Goal: Information Seeking & Learning: Compare options

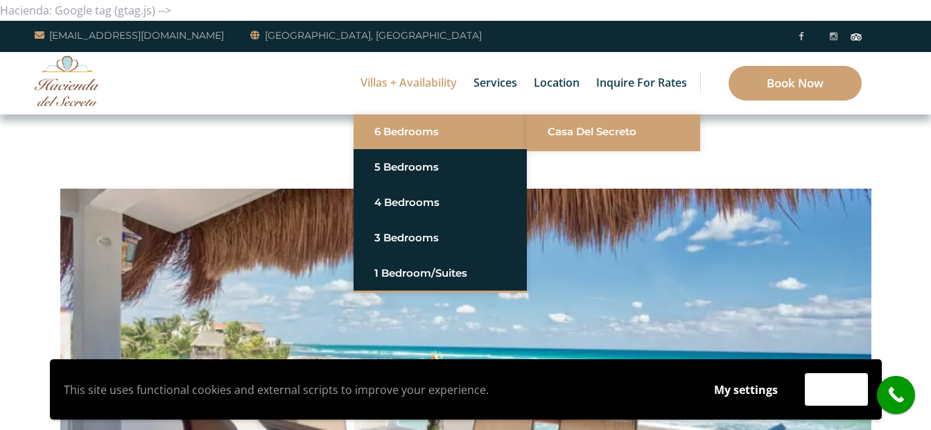
click at [573, 134] on link "Casa del Secreto" at bounding box center [614, 131] width 132 height 25
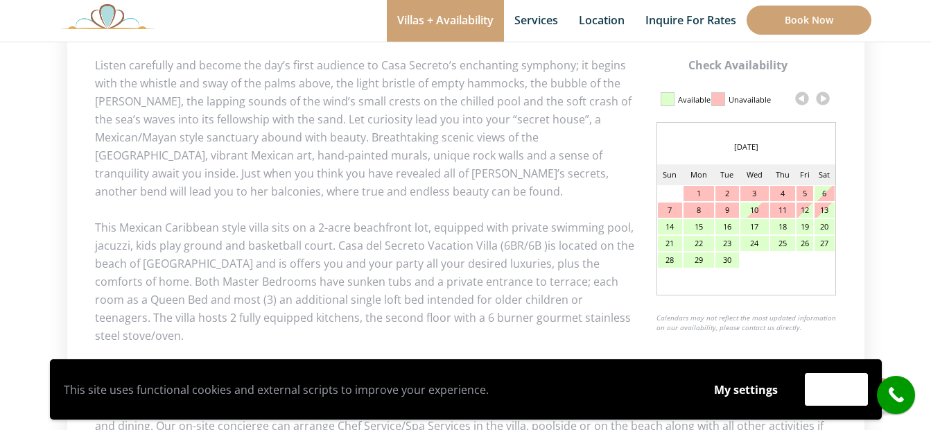
scroll to position [693, 0]
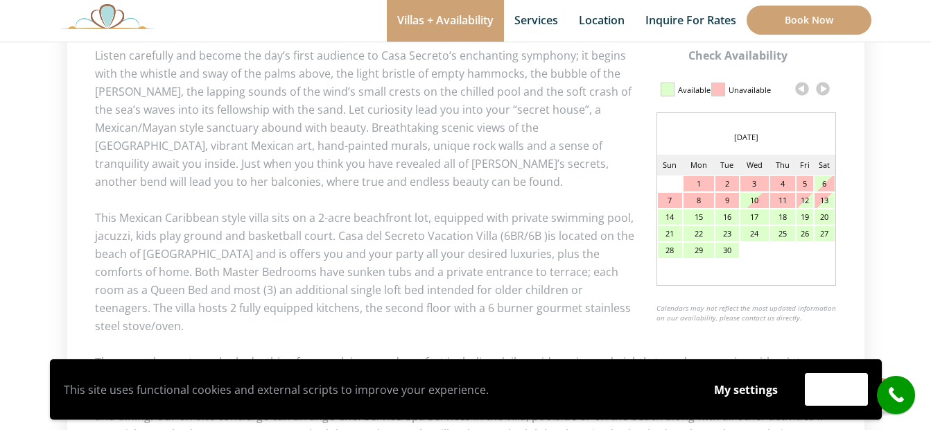
click at [824, 89] on link at bounding box center [822, 88] width 21 height 21
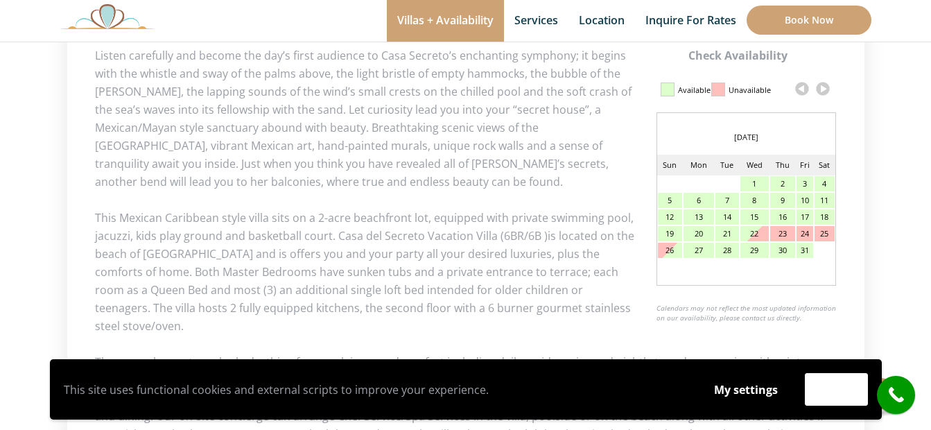
click at [824, 89] on link at bounding box center [822, 88] width 21 height 21
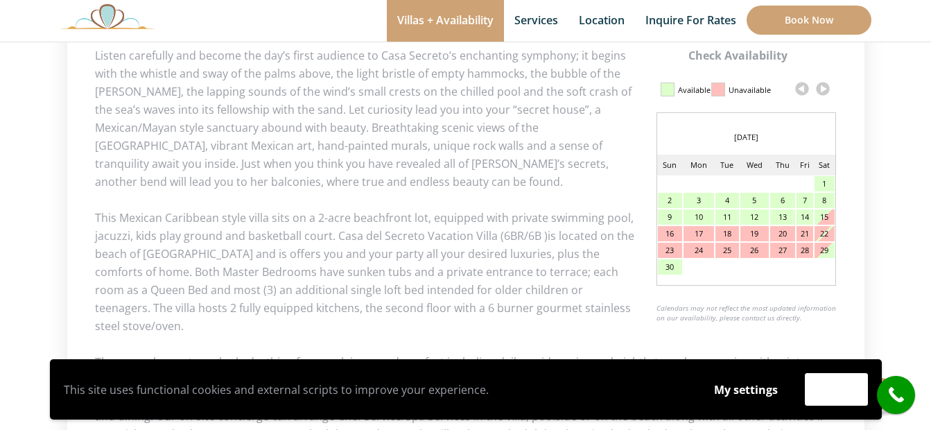
click at [824, 89] on link at bounding box center [822, 88] width 21 height 21
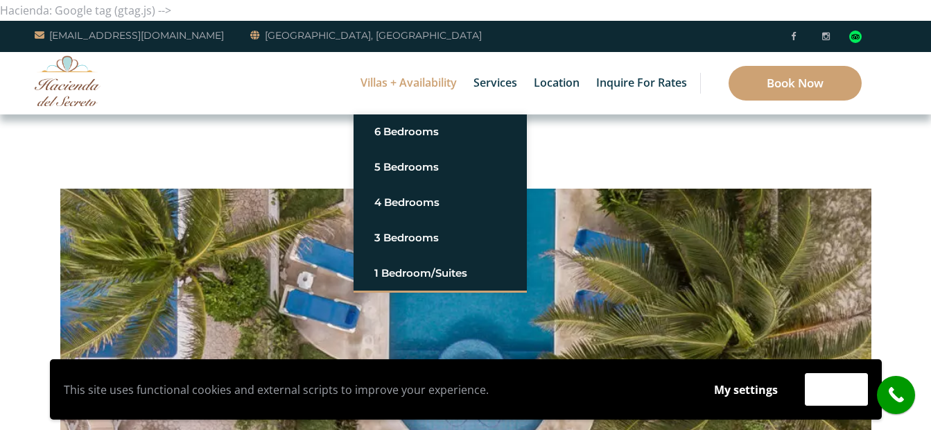
drag, startPoint x: 225, startPoint y: 148, endPoint x: 299, endPoint y: 120, distance: 79.2
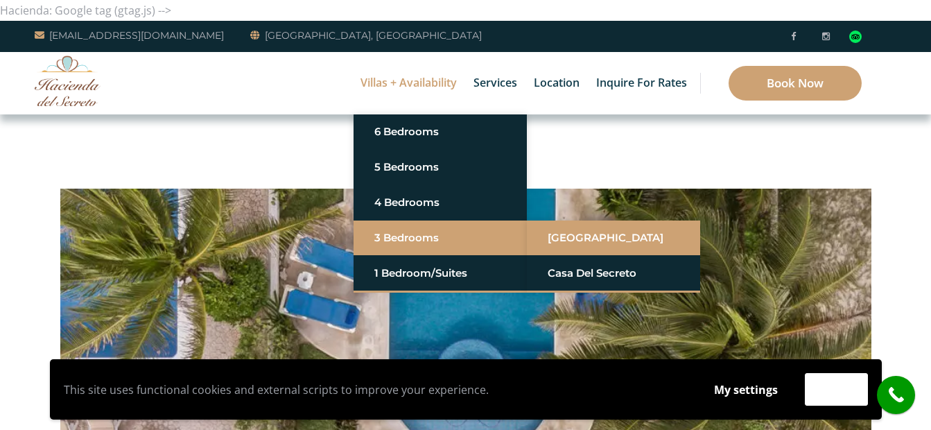
click at [581, 234] on link "[GEOGRAPHIC_DATA]" at bounding box center [614, 237] width 132 height 25
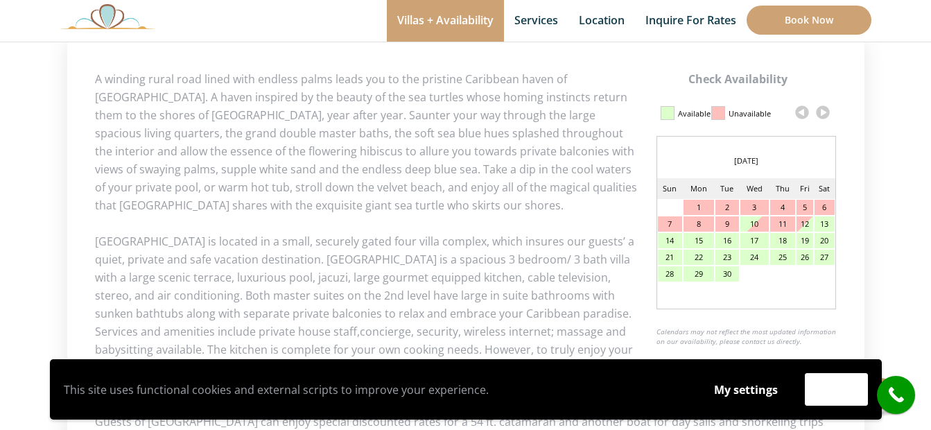
scroll to position [693, 0]
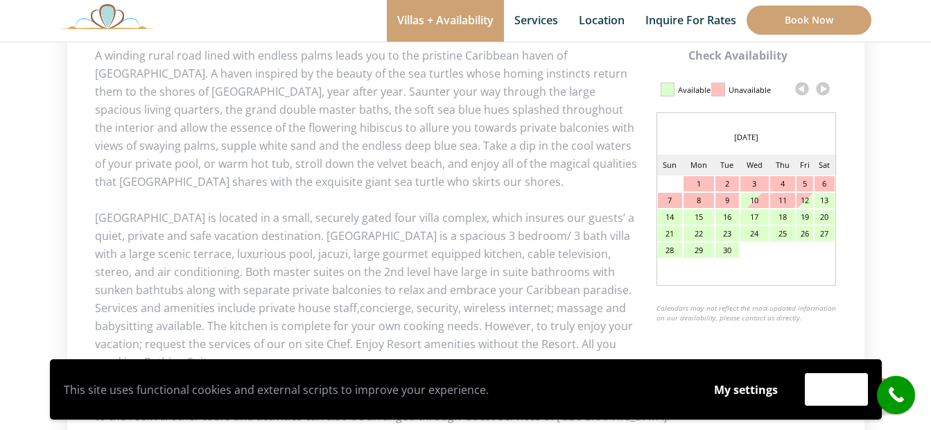
click at [826, 84] on link at bounding box center [822, 88] width 21 height 21
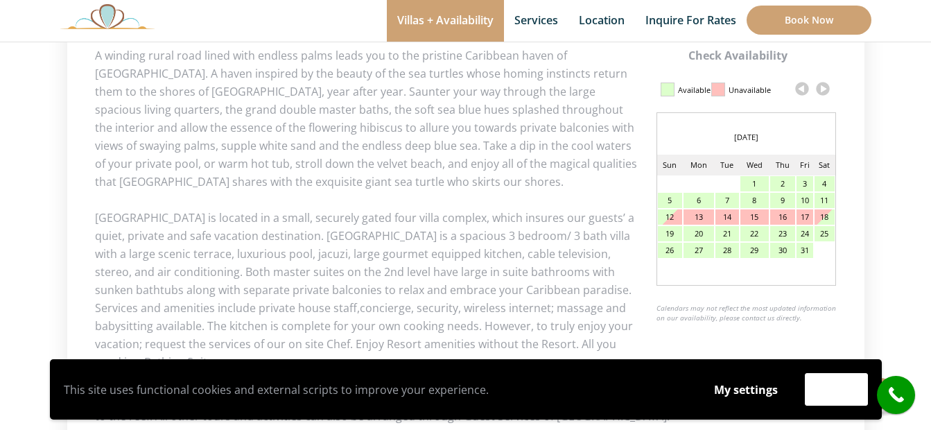
click at [825, 85] on link at bounding box center [822, 88] width 21 height 21
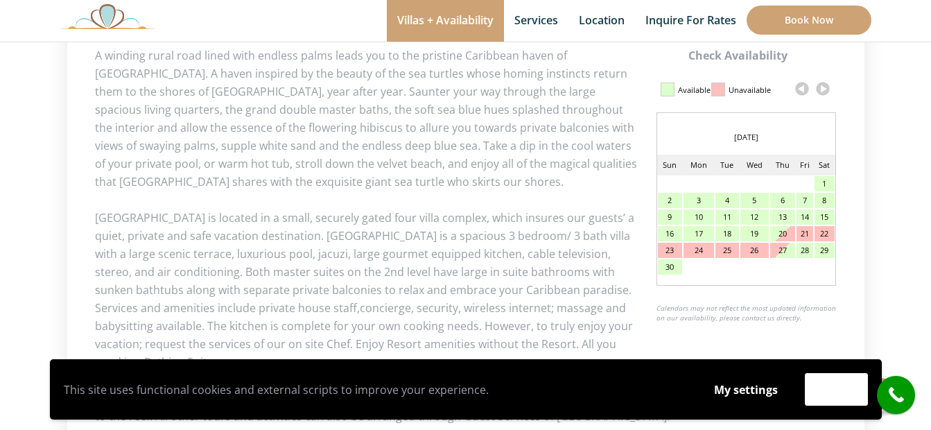
click at [825, 85] on link at bounding box center [822, 88] width 21 height 21
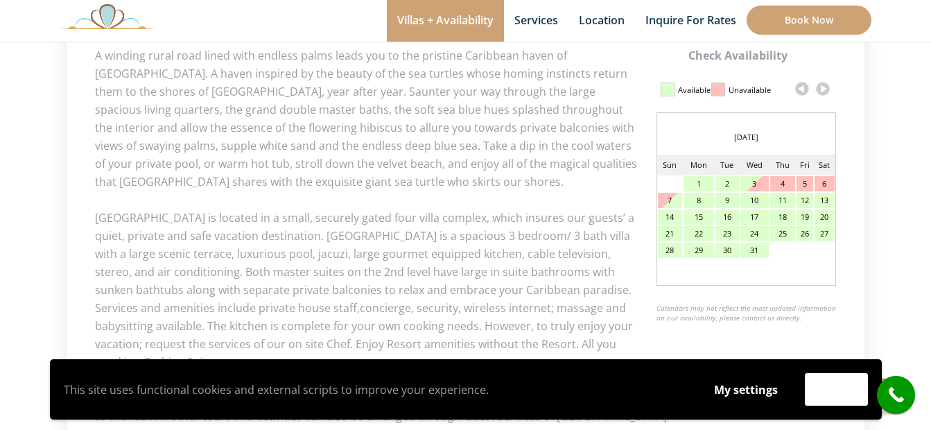
click at [825, 85] on link at bounding box center [822, 88] width 21 height 21
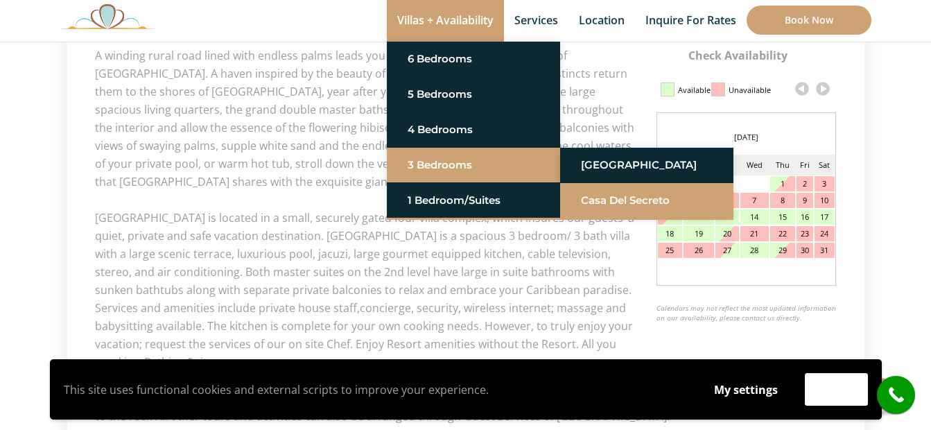
click at [599, 192] on link "Casa del Secreto" at bounding box center [647, 200] width 132 height 25
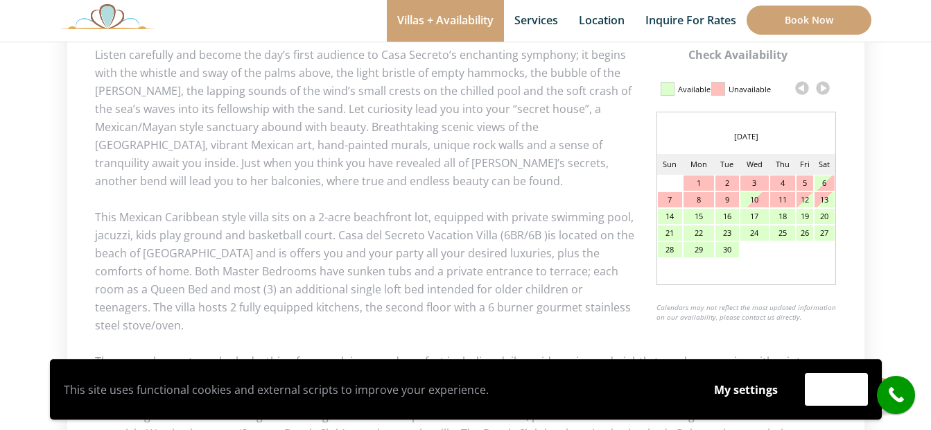
scroll to position [693, 0]
click at [826, 87] on link at bounding box center [822, 88] width 21 height 21
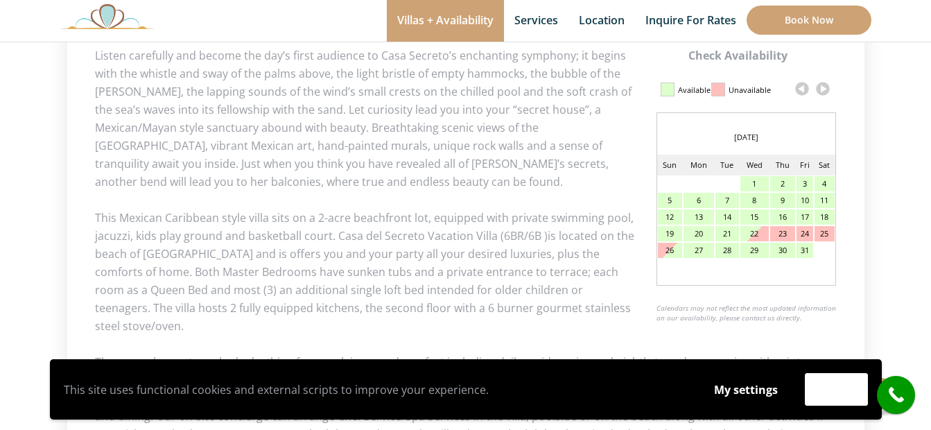
click at [826, 86] on link at bounding box center [822, 88] width 21 height 21
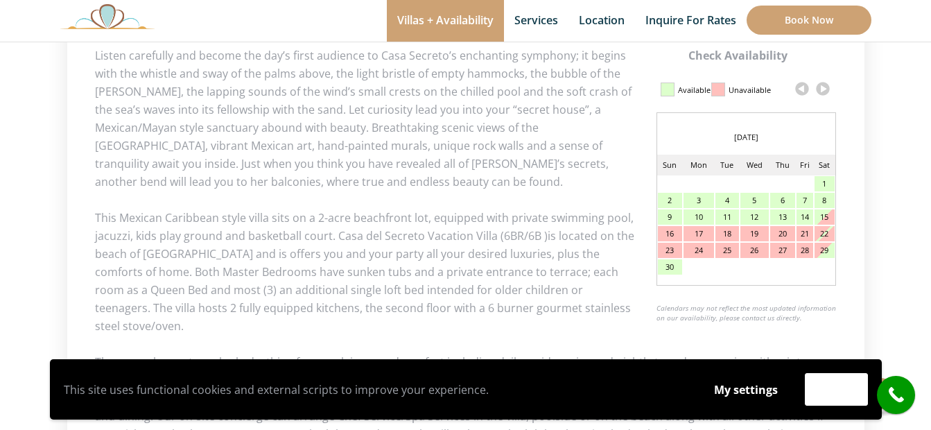
click at [826, 86] on link at bounding box center [822, 88] width 21 height 21
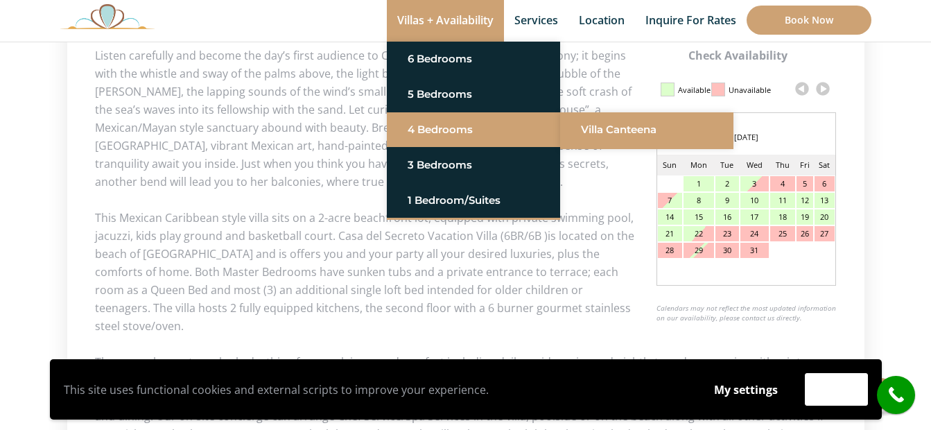
click at [629, 125] on link "Villa Canteena" at bounding box center [647, 129] width 132 height 25
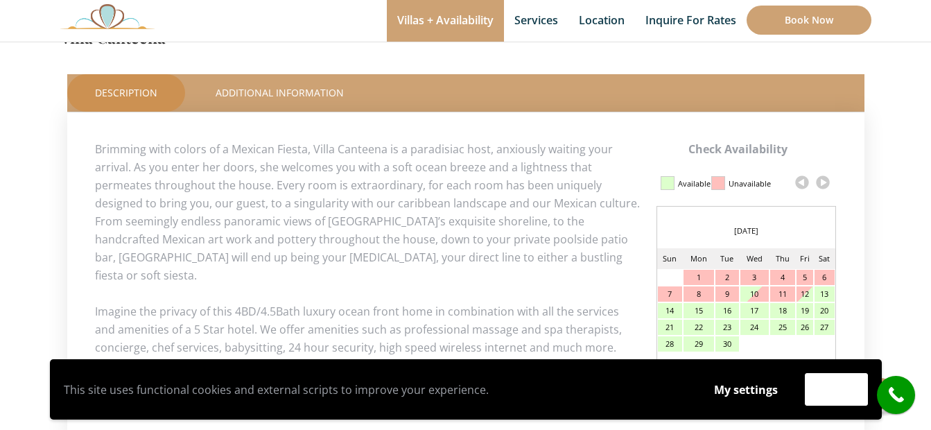
scroll to position [624, 0]
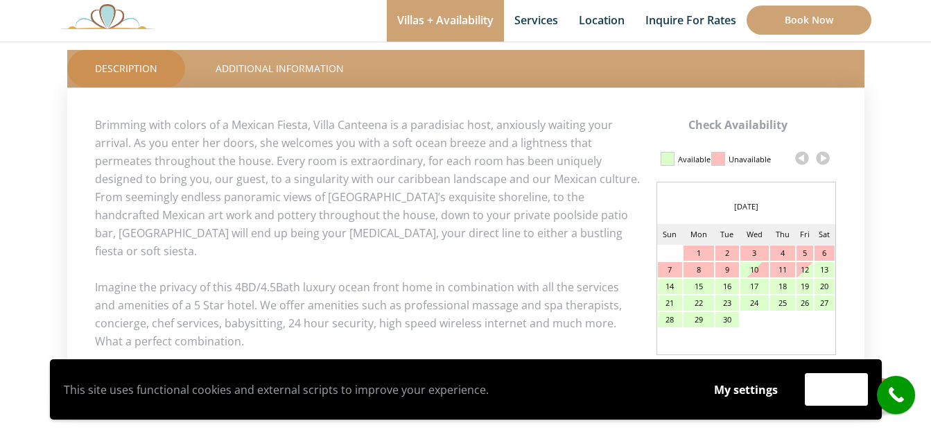
click at [826, 159] on link at bounding box center [822, 158] width 21 height 21
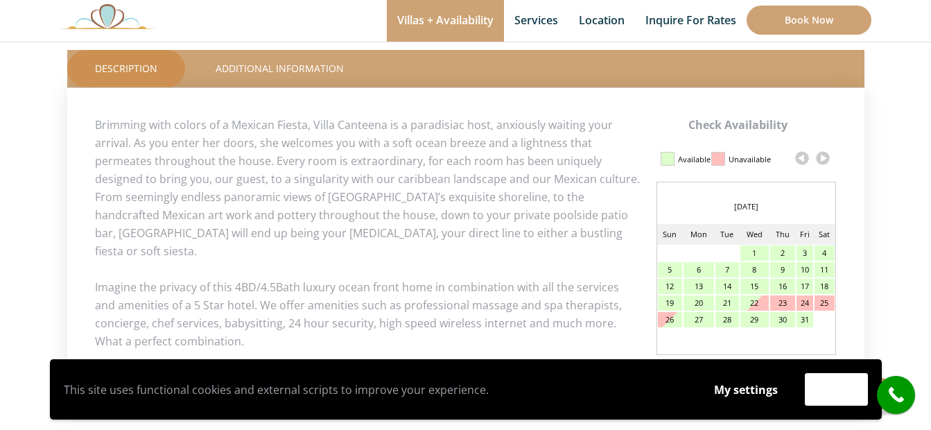
click at [826, 158] on link at bounding box center [822, 158] width 21 height 21
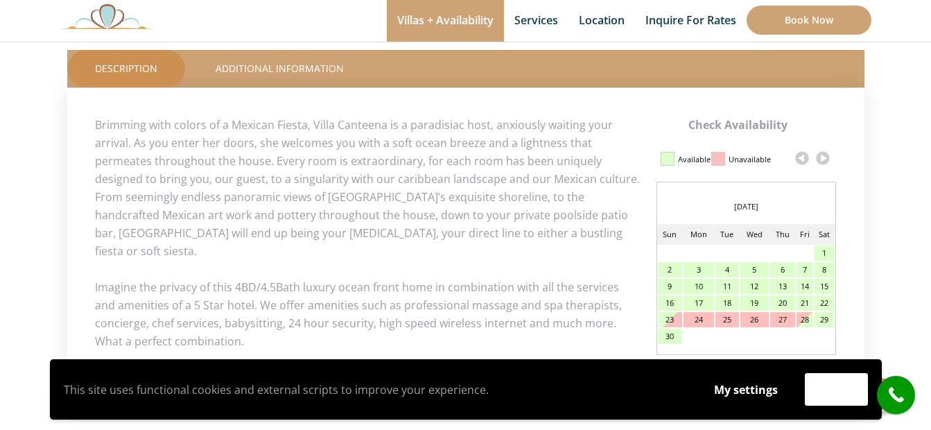
click at [826, 158] on link at bounding box center [822, 158] width 21 height 21
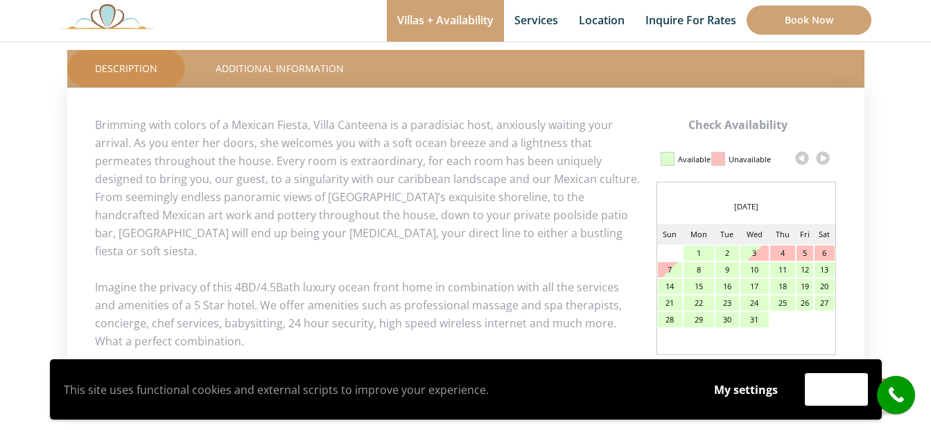
click at [826, 158] on link at bounding box center [822, 158] width 21 height 21
